Goal: Task Accomplishment & Management: Use online tool/utility

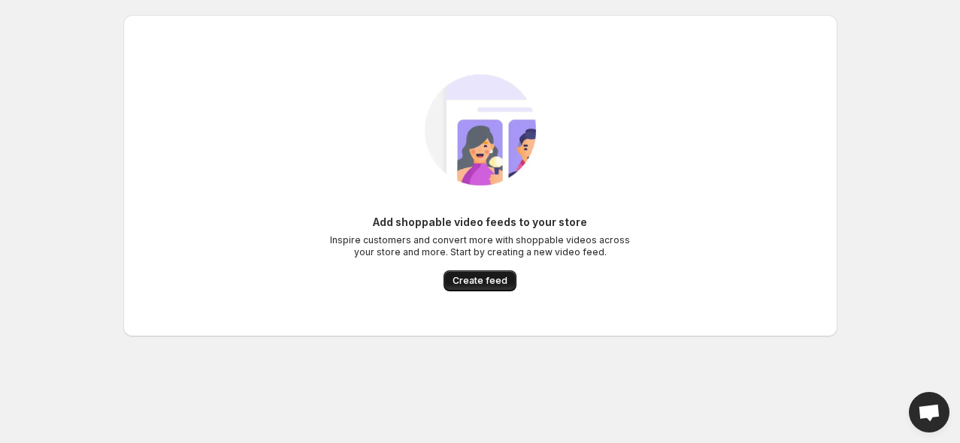
click at [490, 274] on button "Create feed" at bounding box center [479, 281] width 73 height 21
click at [458, 274] on button "Create feed" at bounding box center [479, 281] width 73 height 21
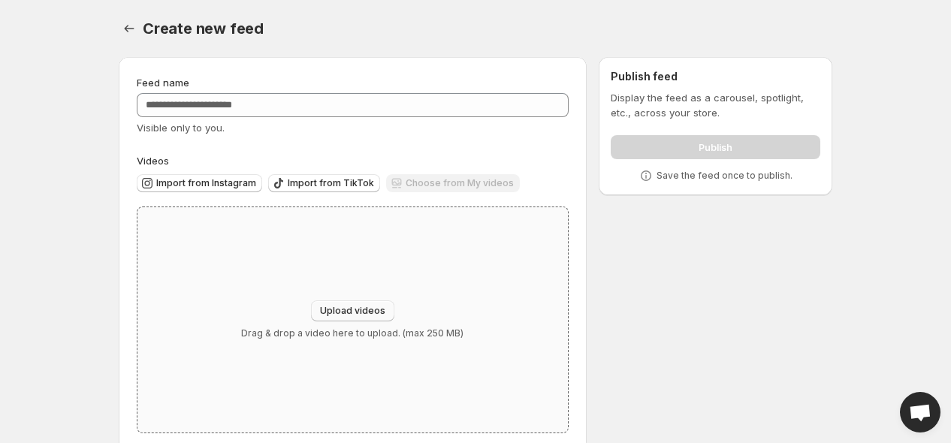
click at [377, 304] on button "Upload videos" at bounding box center [352, 311] width 83 height 21
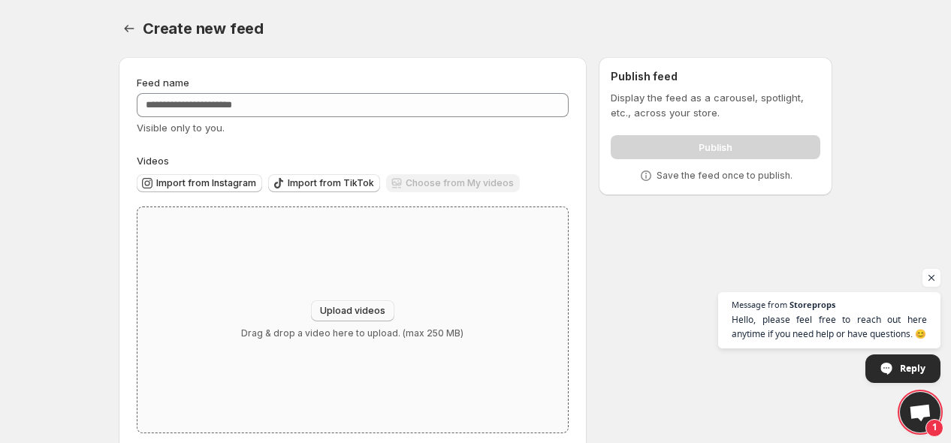
type input "**********"
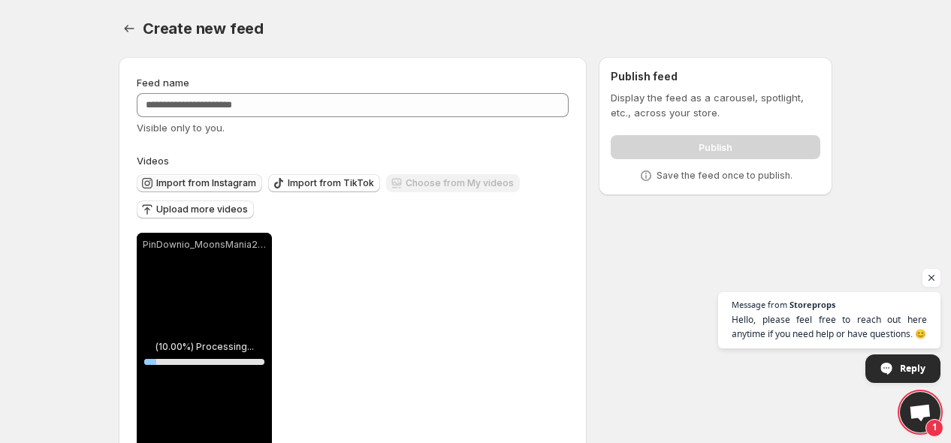
click at [190, 177] on span "Import from Instagram" at bounding box center [206, 183] width 100 height 12
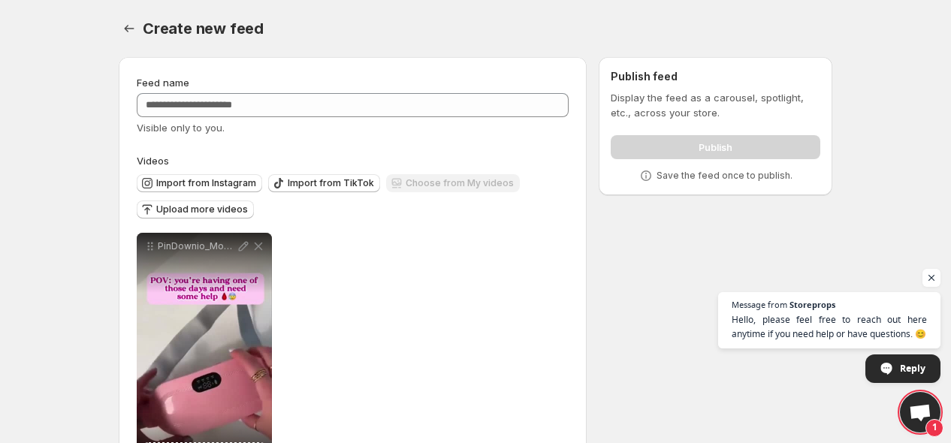
scroll to position [66, 0]
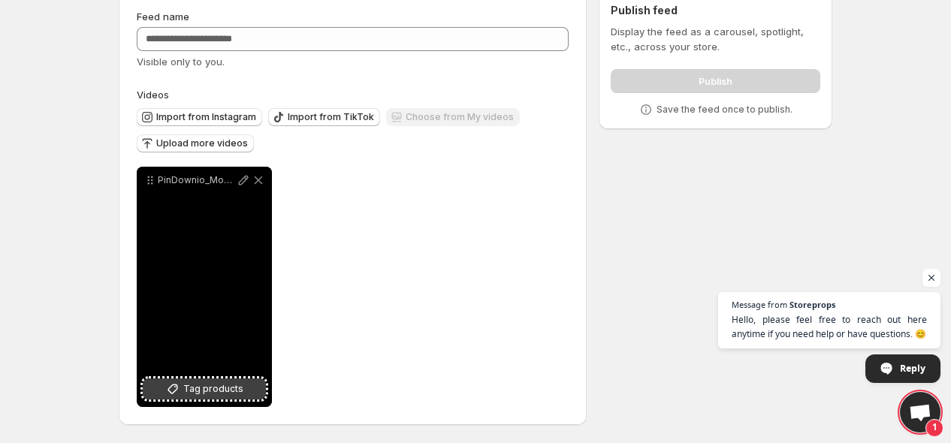
click at [216, 383] on span "Tag products" at bounding box center [213, 389] width 60 height 15
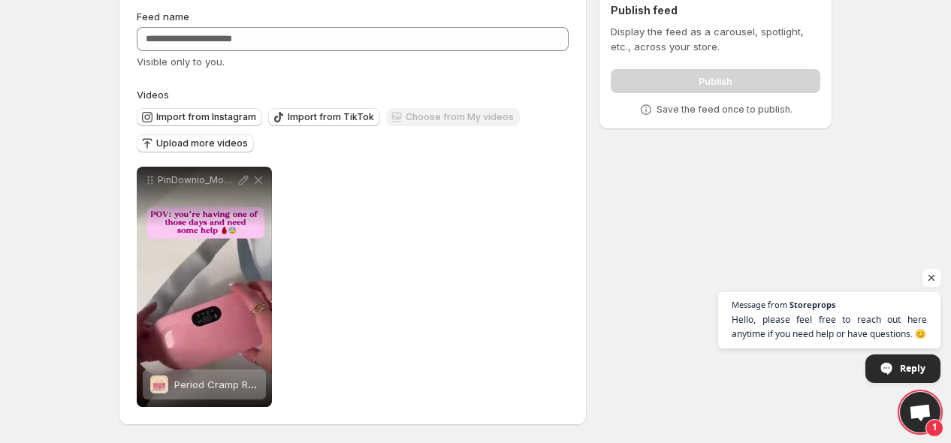
click at [935, 278] on span "Open chat" at bounding box center [932, 278] width 19 height 19
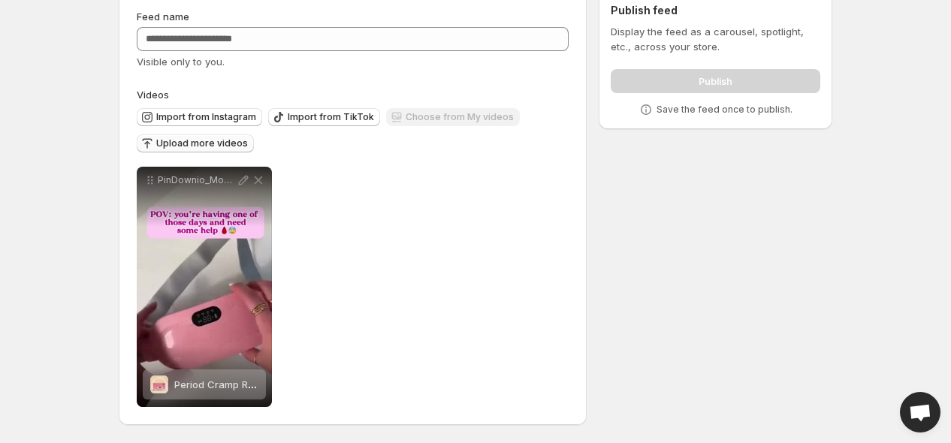
click at [222, 136] on button "Upload more videos" at bounding box center [195, 144] width 117 height 18
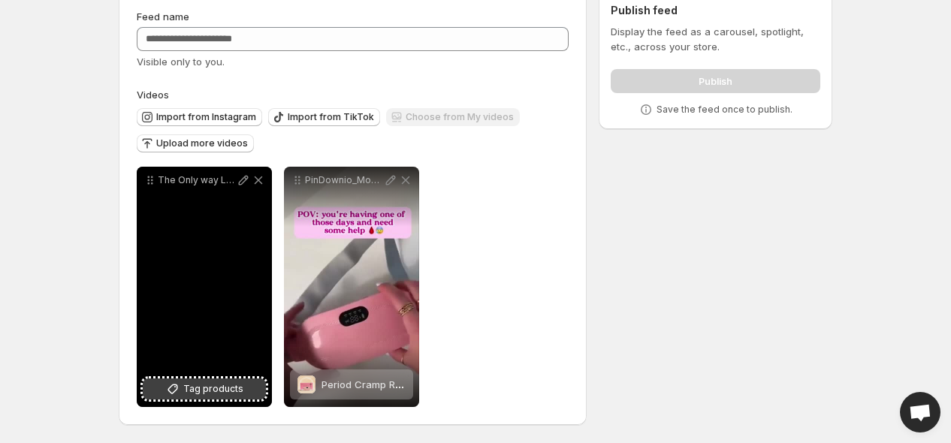
click at [222, 382] on span "Tag products" at bounding box center [213, 389] width 60 height 15
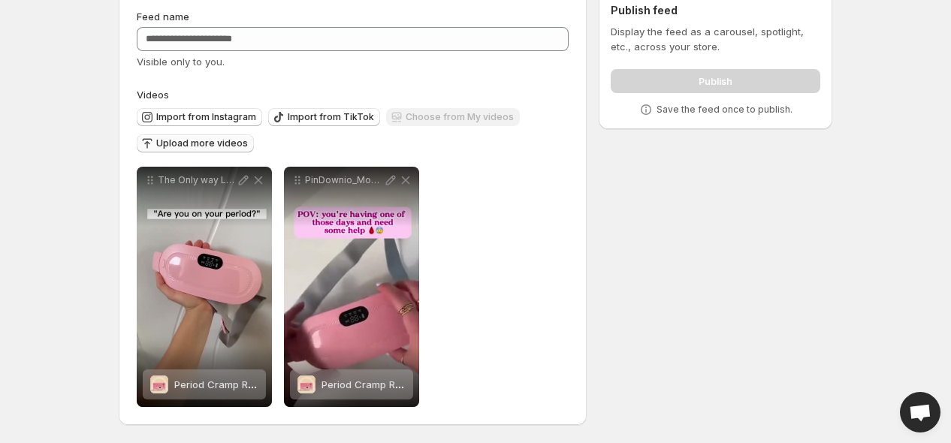
click at [156, 140] on span "Upload more videos" at bounding box center [202, 144] width 92 height 12
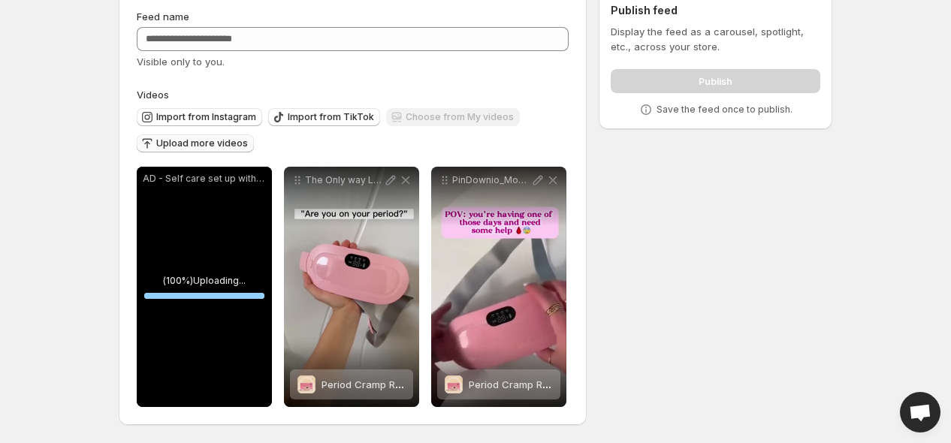
click at [437, 76] on div "**********" at bounding box center [353, 208] width 432 height 398
click at [499, 69] on div "**********" at bounding box center [353, 208] width 432 height 398
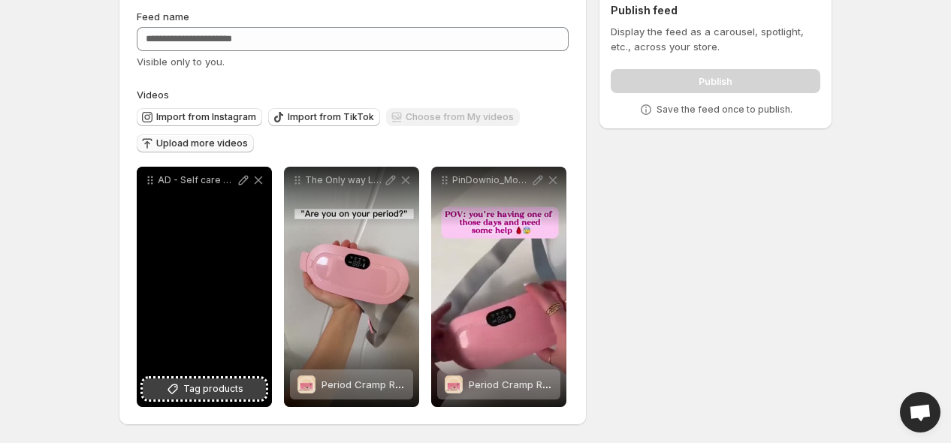
click at [196, 380] on button "Tag products" at bounding box center [204, 389] width 123 height 21
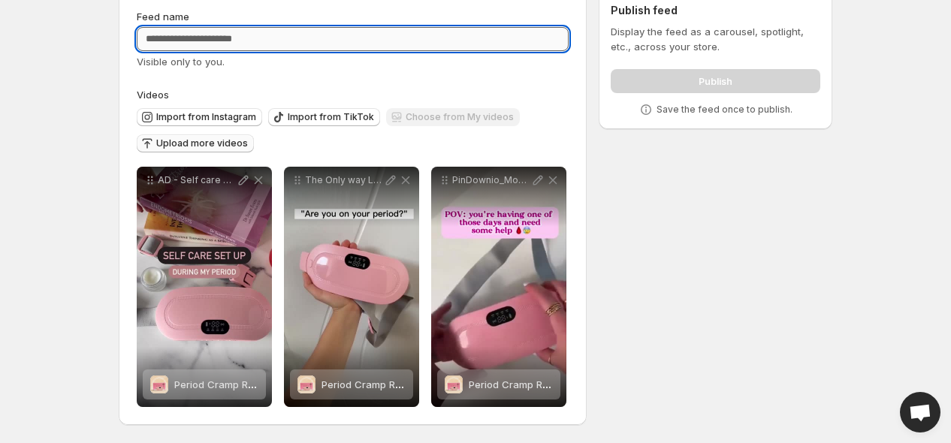
click at [505, 38] on input "Feed name" at bounding box center [353, 39] width 432 height 24
type input "*"
type input "**********"
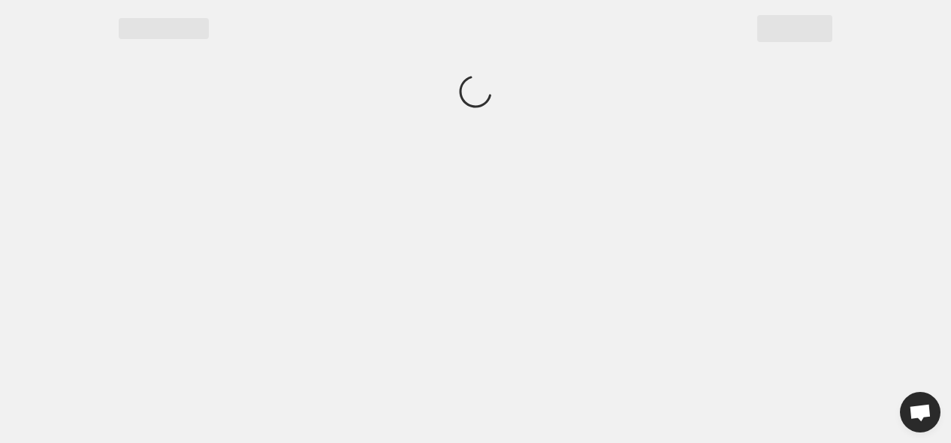
scroll to position [0, 0]
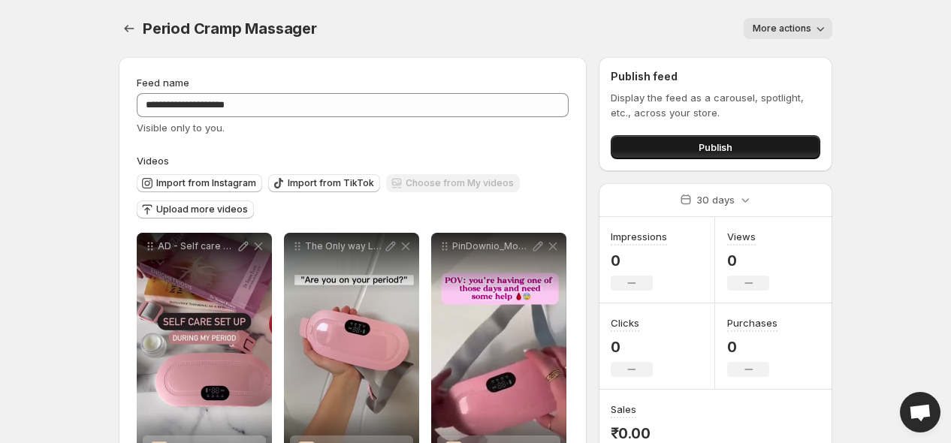
click at [771, 146] on button "Publish" at bounding box center [716, 147] width 210 height 24
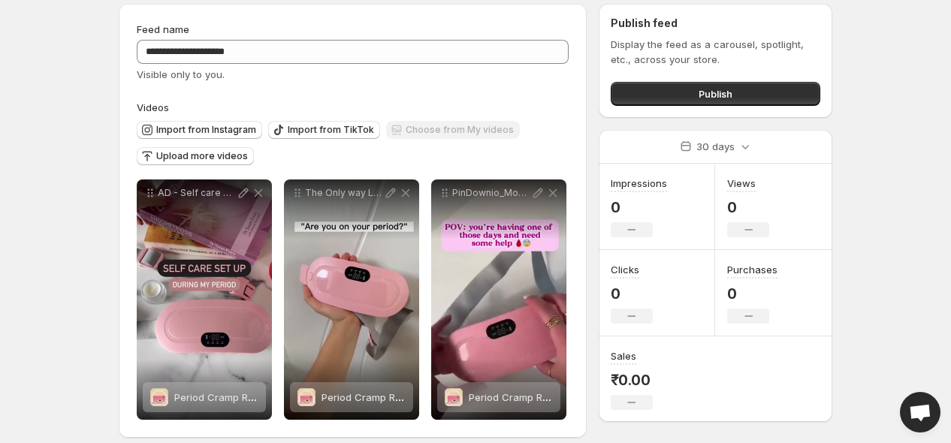
scroll to position [66, 0]
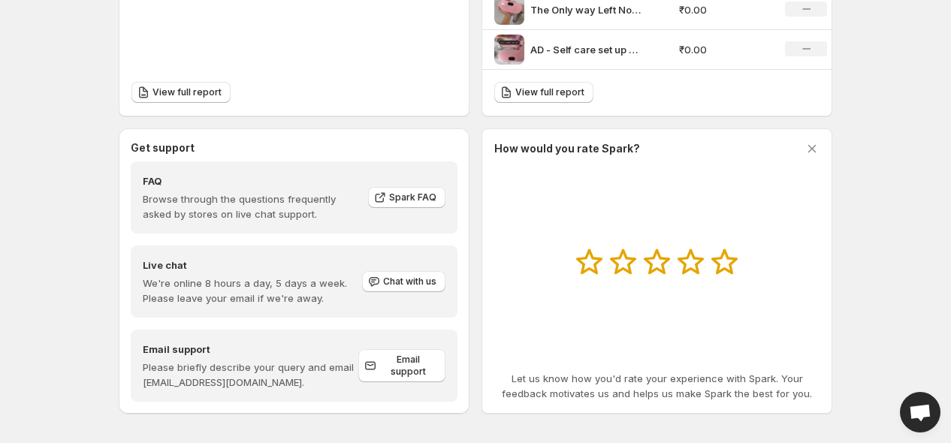
scroll to position [626, 0]
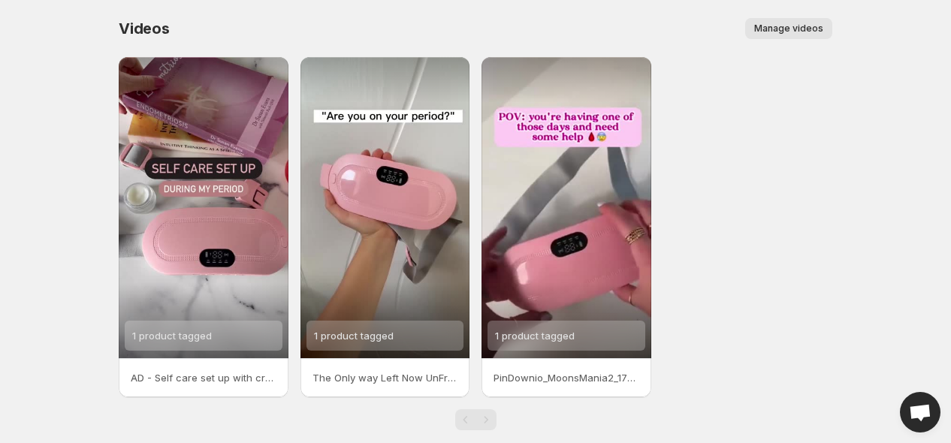
click at [800, 29] on span "Manage videos" at bounding box center [789, 29] width 69 height 12
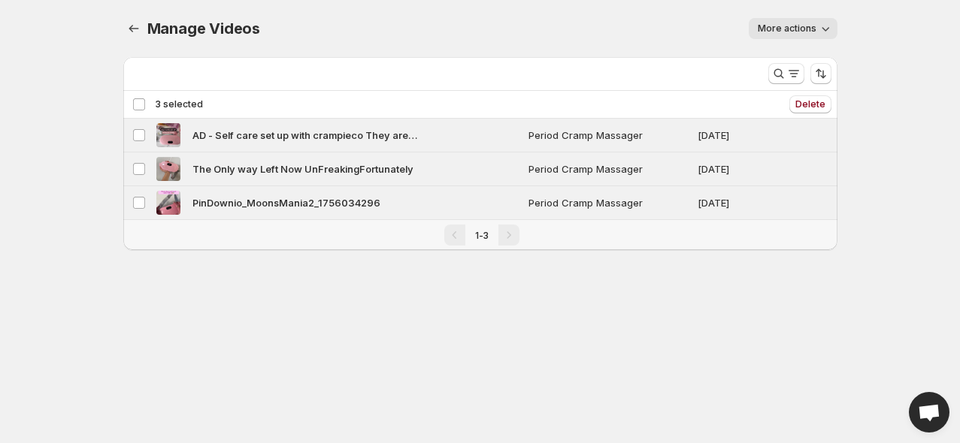
click at [141, 107] on div "Deselect all 3 videos 3 selected" at bounding box center [167, 105] width 71 height 14
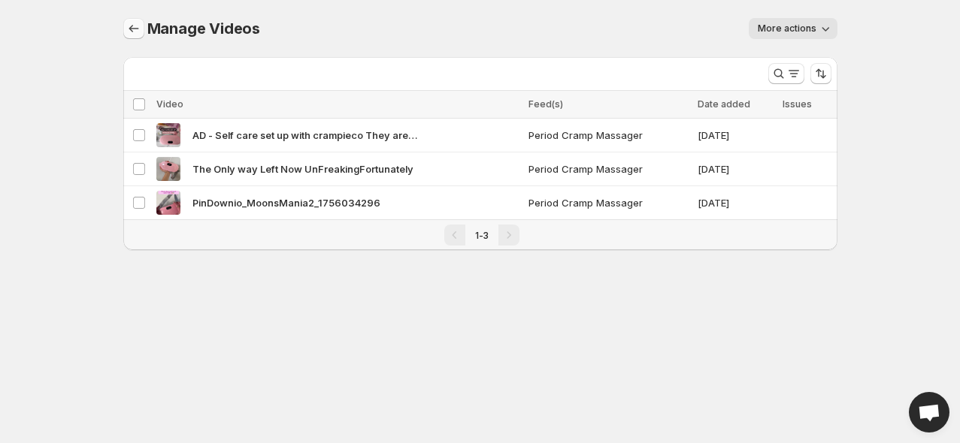
click at [138, 29] on icon "Manage Videos" at bounding box center [133, 28] width 15 height 15
